Goal: Transaction & Acquisition: Purchase product/service

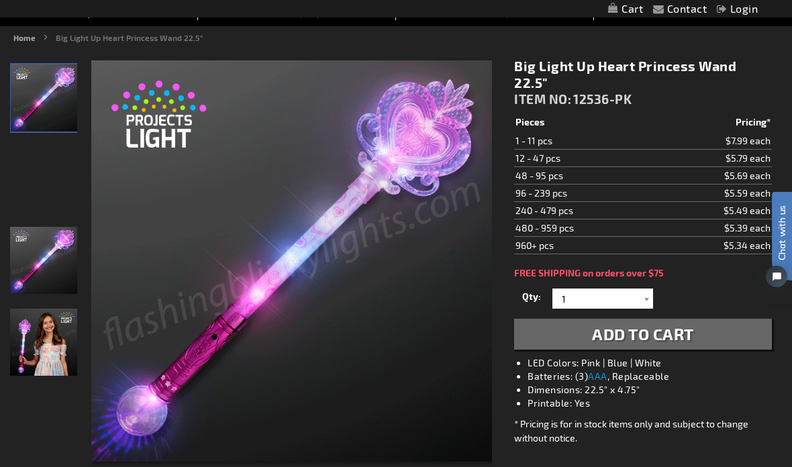
scroll to position [127, 0]
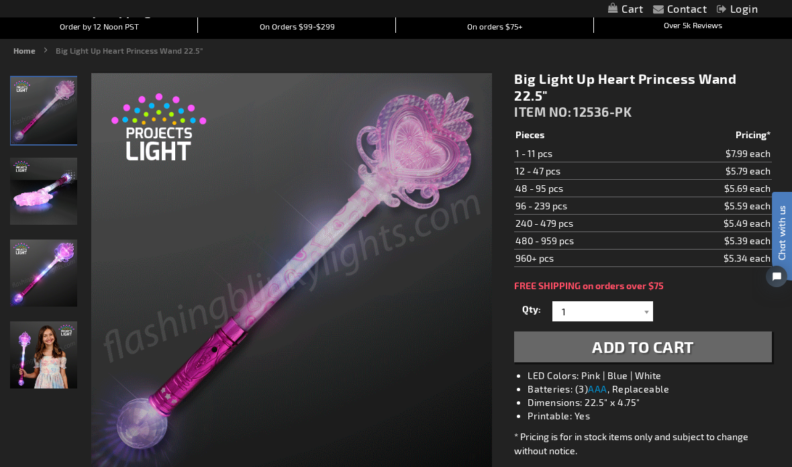
click at [424, 458] on div "Close dialog Get 10% Off Subscribe and save today Unlock Offer Submit" at bounding box center [396, 233] width 792 height 467
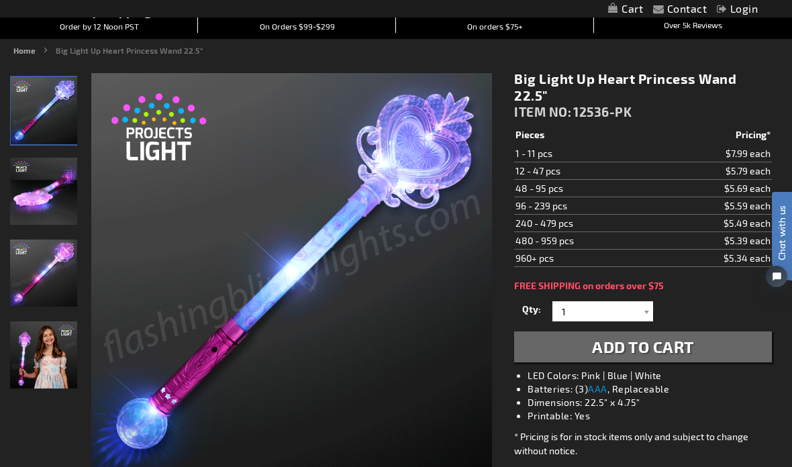
click at [642, 337] on span "Add to Cart" at bounding box center [643, 346] width 102 height 19
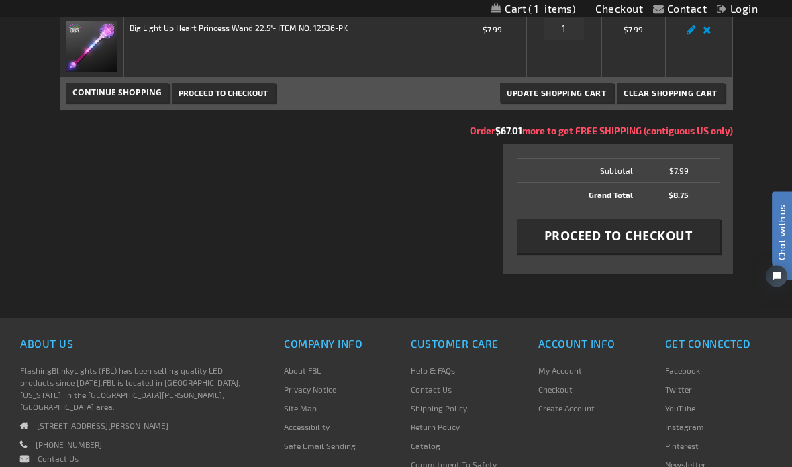
scroll to position [248, 0]
click at [617, 239] on span "Proceed to Checkout" at bounding box center [618, 235] width 148 height 17
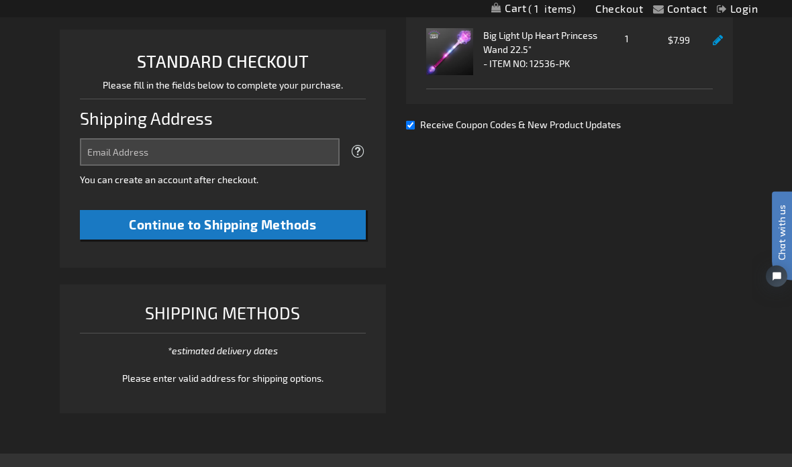
scroll to position [335, 0]
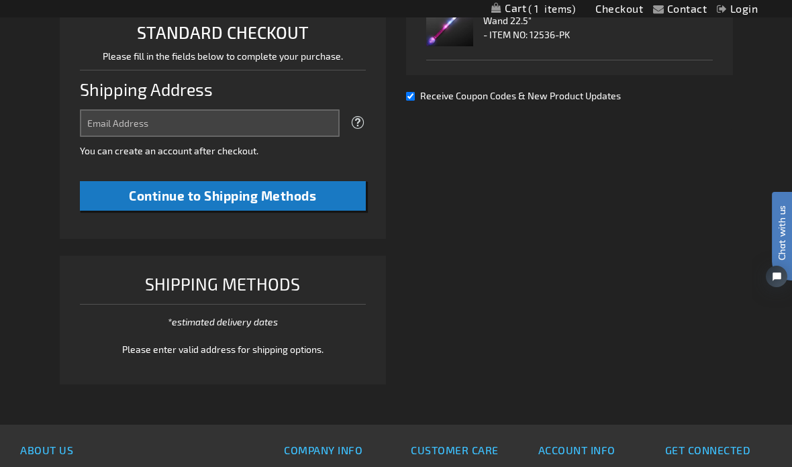
select select "US"
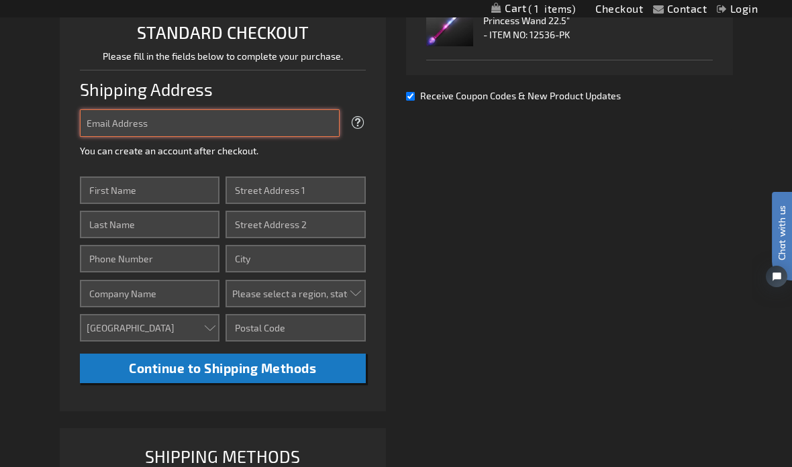
click at [123, 116] on input "Email Address" at bounding box center [210, 123] width 260 height 28
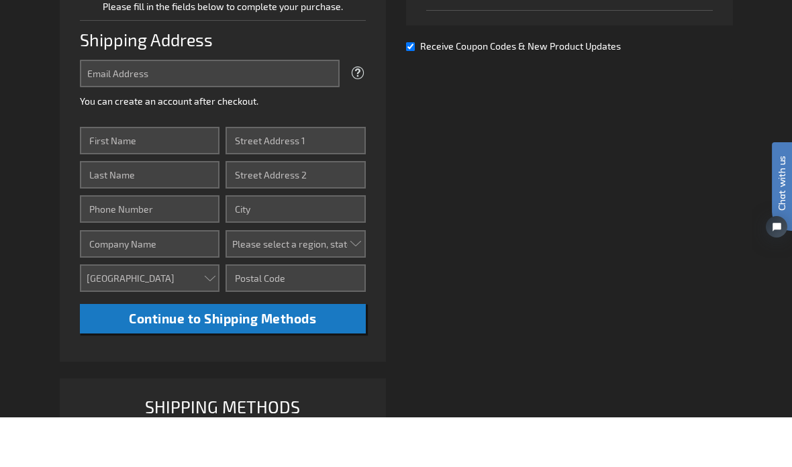
type input "[EMAIL_ADDRESS][DOMAIN_NAME]"
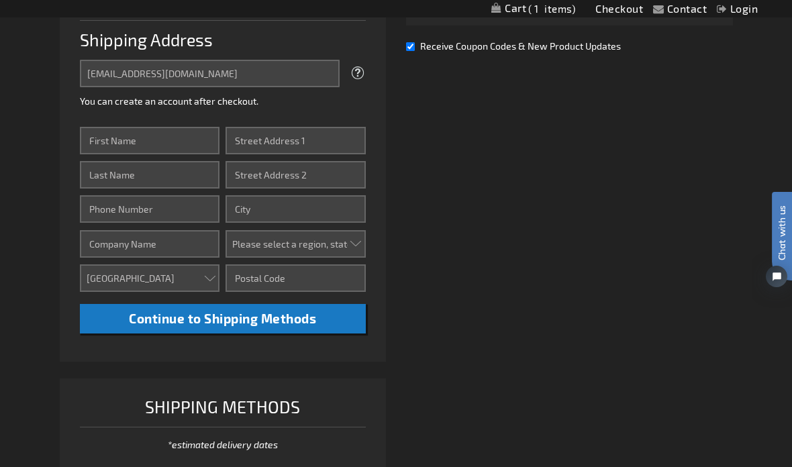
click at [120, 132] on input "First Name" at bounding box center [150, 141] width 140 height 28
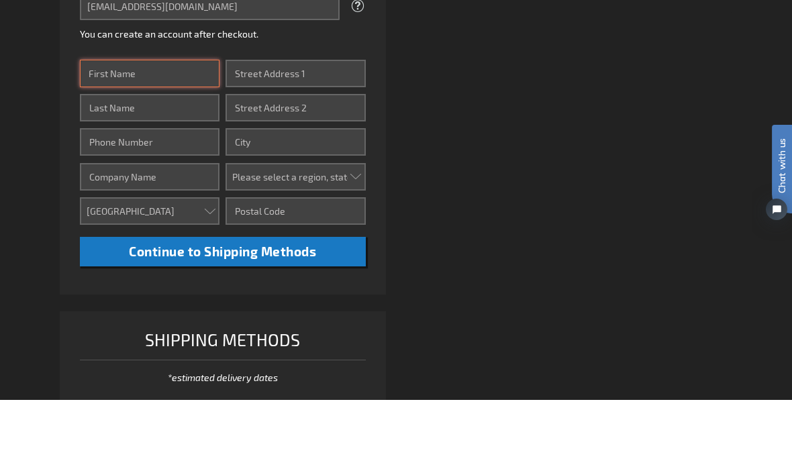
select select "49"
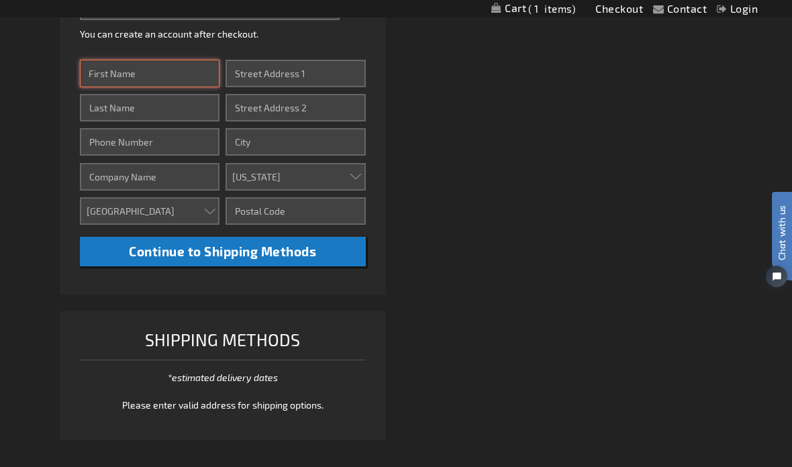
type input "[PERSON_NAME]"
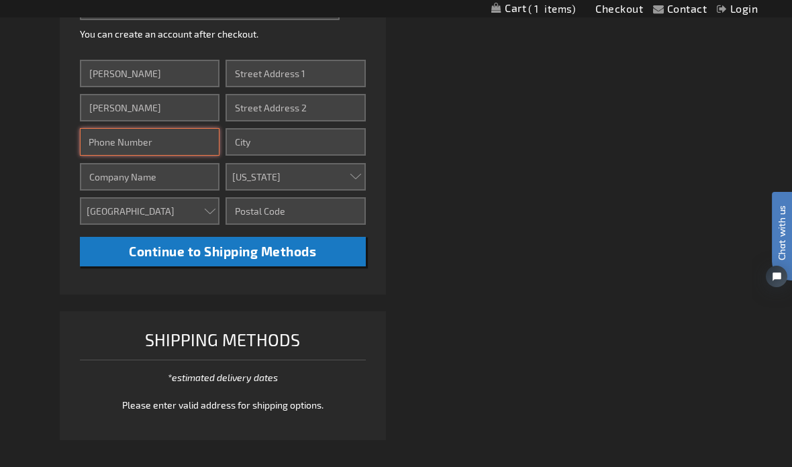
type input "5038035286"
type input "Self"
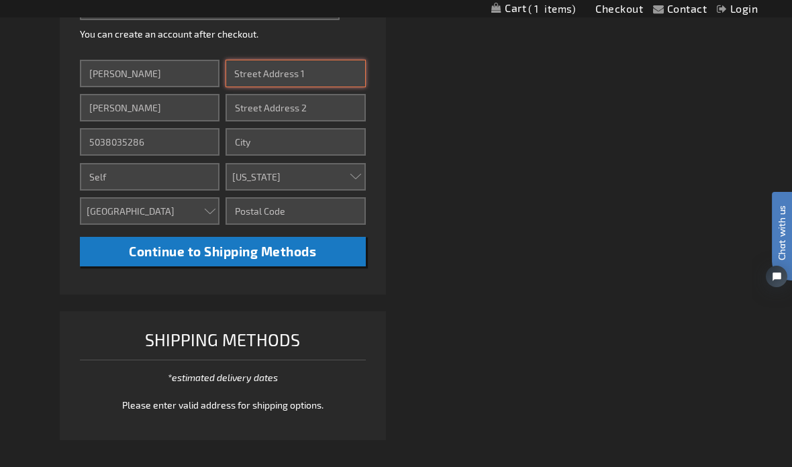
type input "[STREET_ADDRESS]"
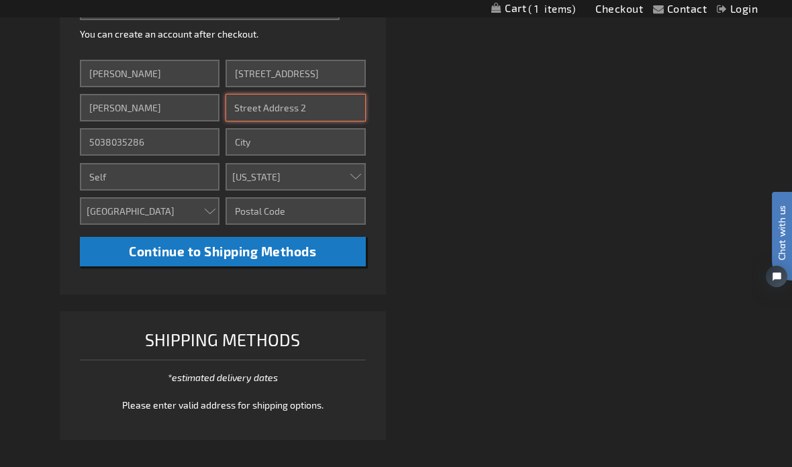
type input "APT 22"
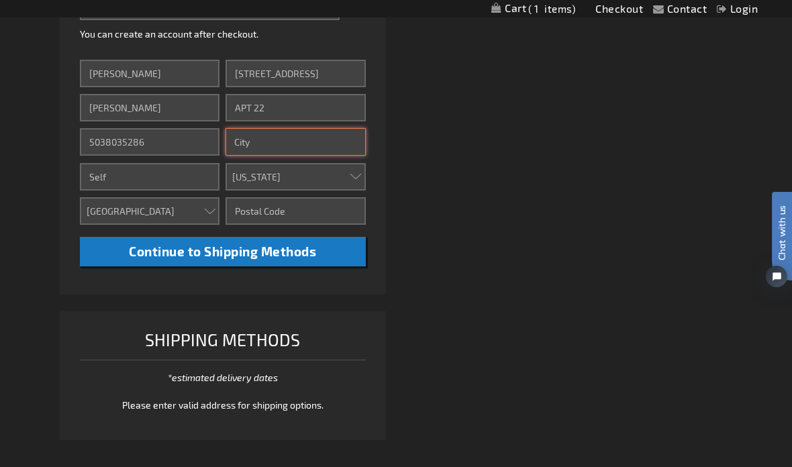
type input "[GEOGRAPHIC_DATA]"
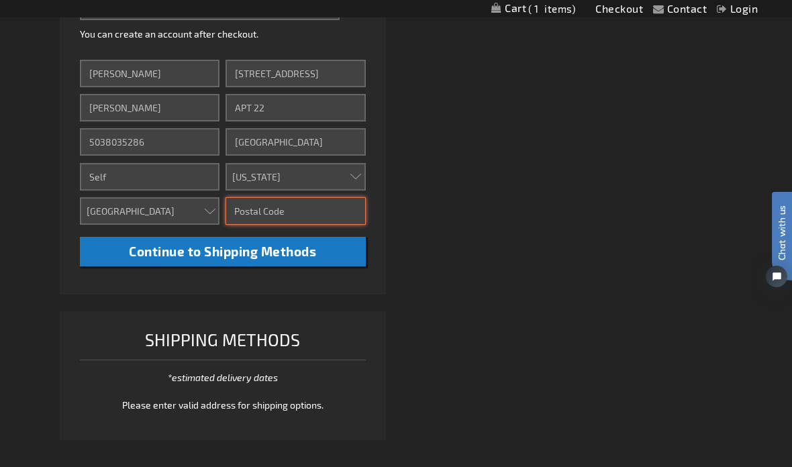
type input "97239"
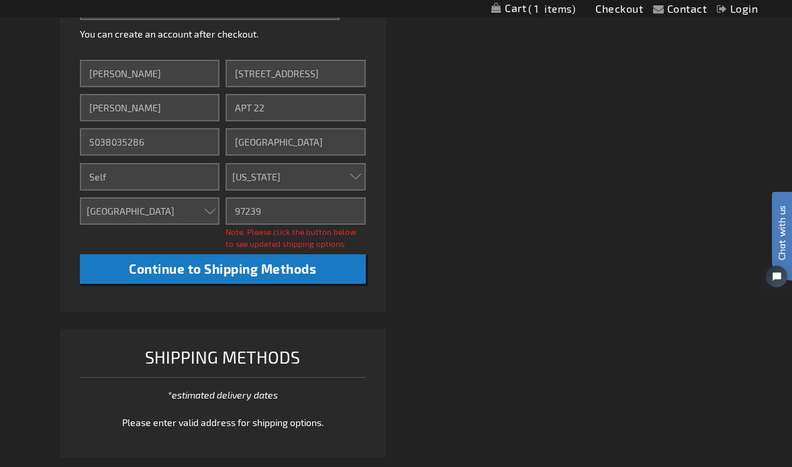
click at [250, 268] on span "Continue to Shipping Methods" at bounding box center [222, 268] width 187 height 15
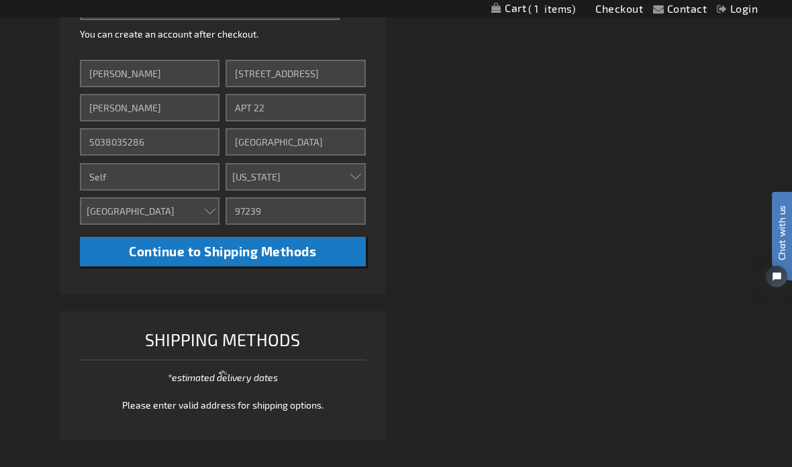
click at [246, 239] on button "Continue to Shipping Methods" at bounding box center [223, 252] width 286 height 30
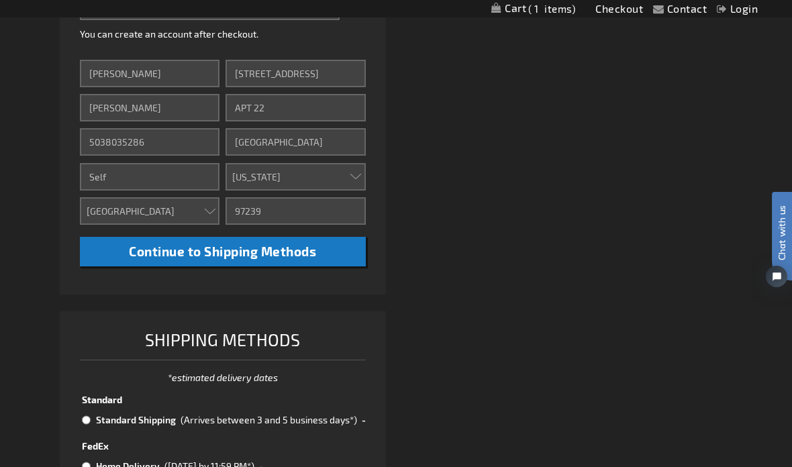
click at [246, 250] on span "Continue to Shipping Methods" at bounding box center [222, 251] width 187 height 15
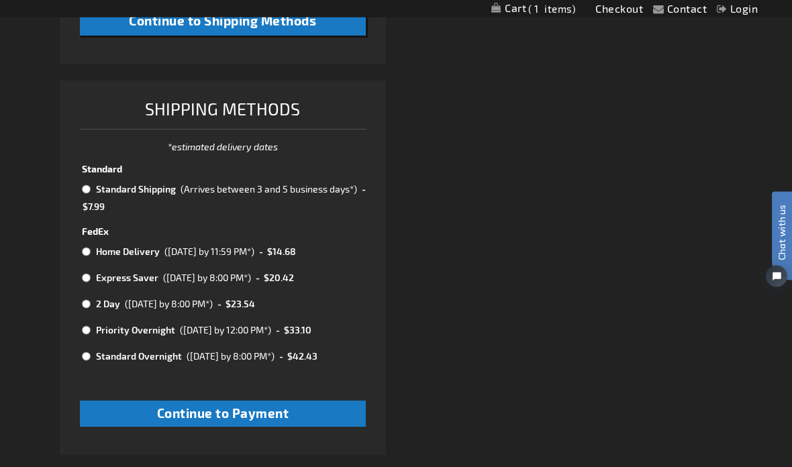
scroll to position [682, 0]
click at [91, 190] on input "radio" at bounding box center [86, 189] width 9 height 11
radio input "true"
click at [262, 405] on span "Continue to Payment" at bounding box center [223, 412] width 132 height 15
click at [236, 404] on div "Please wait..." at bounding box center [396, 233] width 792 height 467
